Goal: Information Seeking & Learning: Learn about a topic

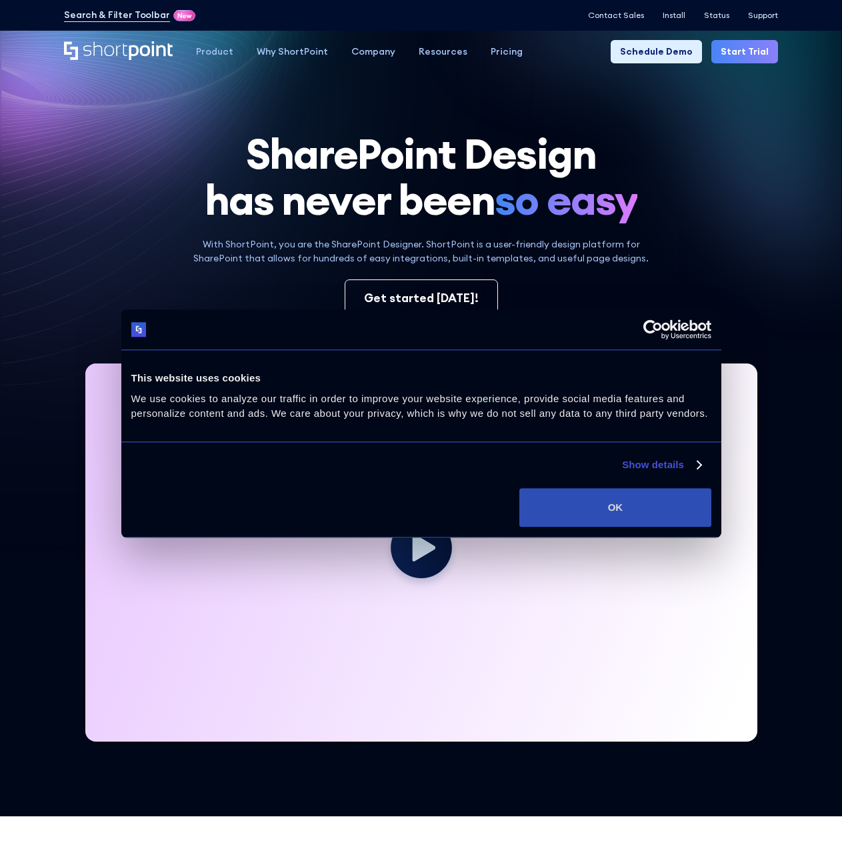
click at [578, 503] on button "OK" at bounding box center [614, 507] width 191 height 39
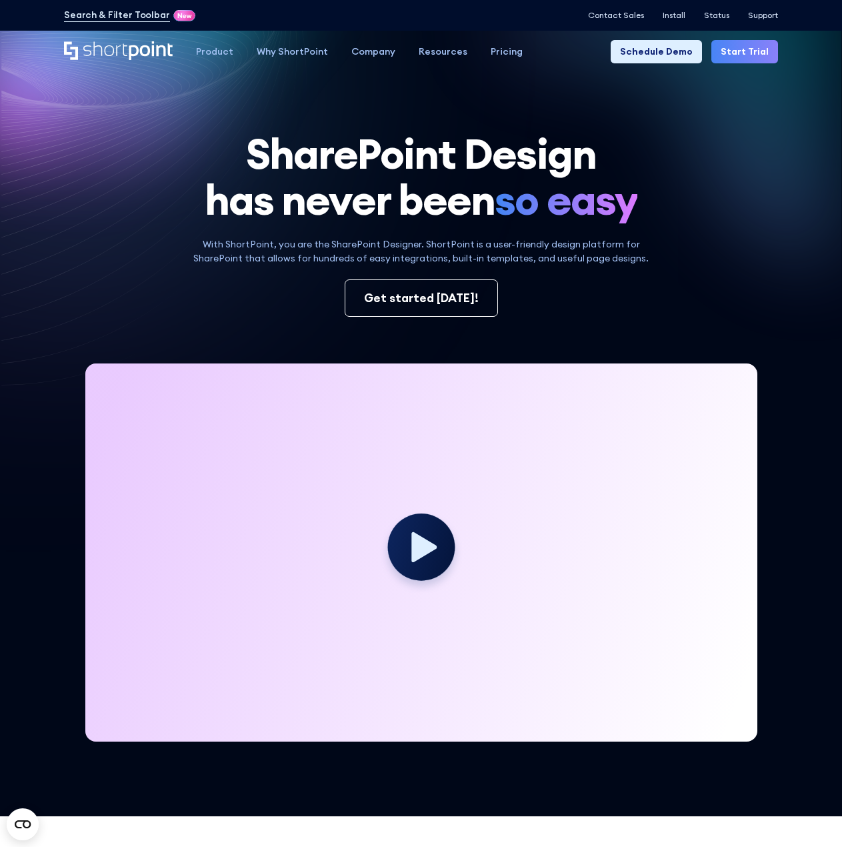
click at [427, 548] on icon at bounding box center [423, 546] width 25 height 30
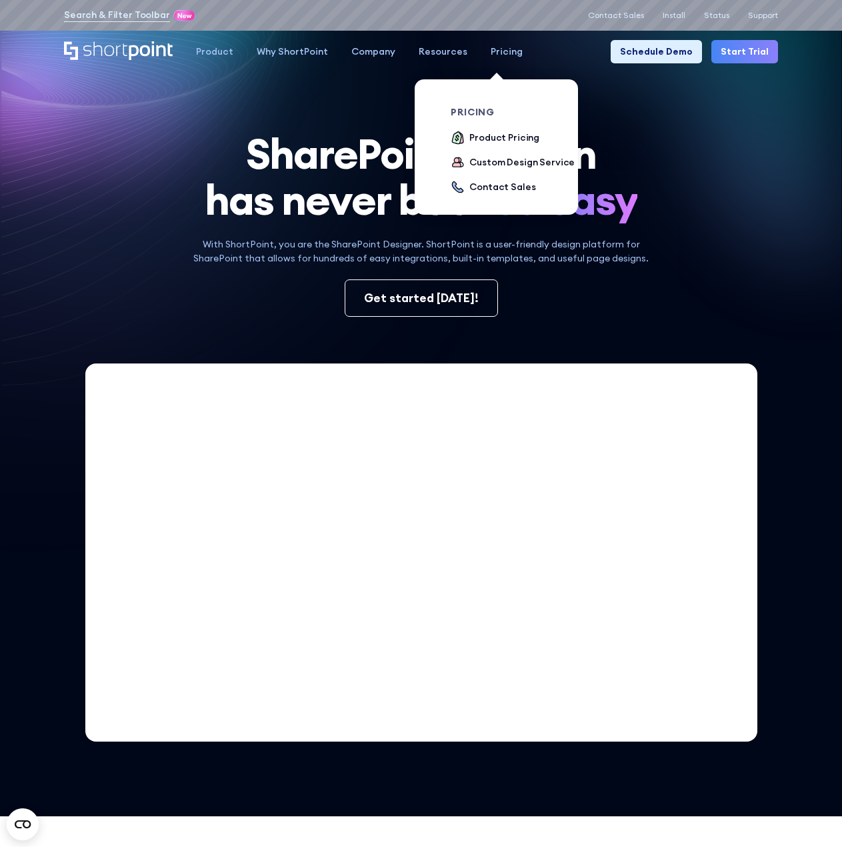
click at [491, 49] on div "Pricing" at bounding box center [507, 52] width 32 height 14
click at [486, 136] on div "Product Pricing" at bounding box center [504, 138] width 70 height 14
